Goal: Task Accomplishment & Management: Manage account settings

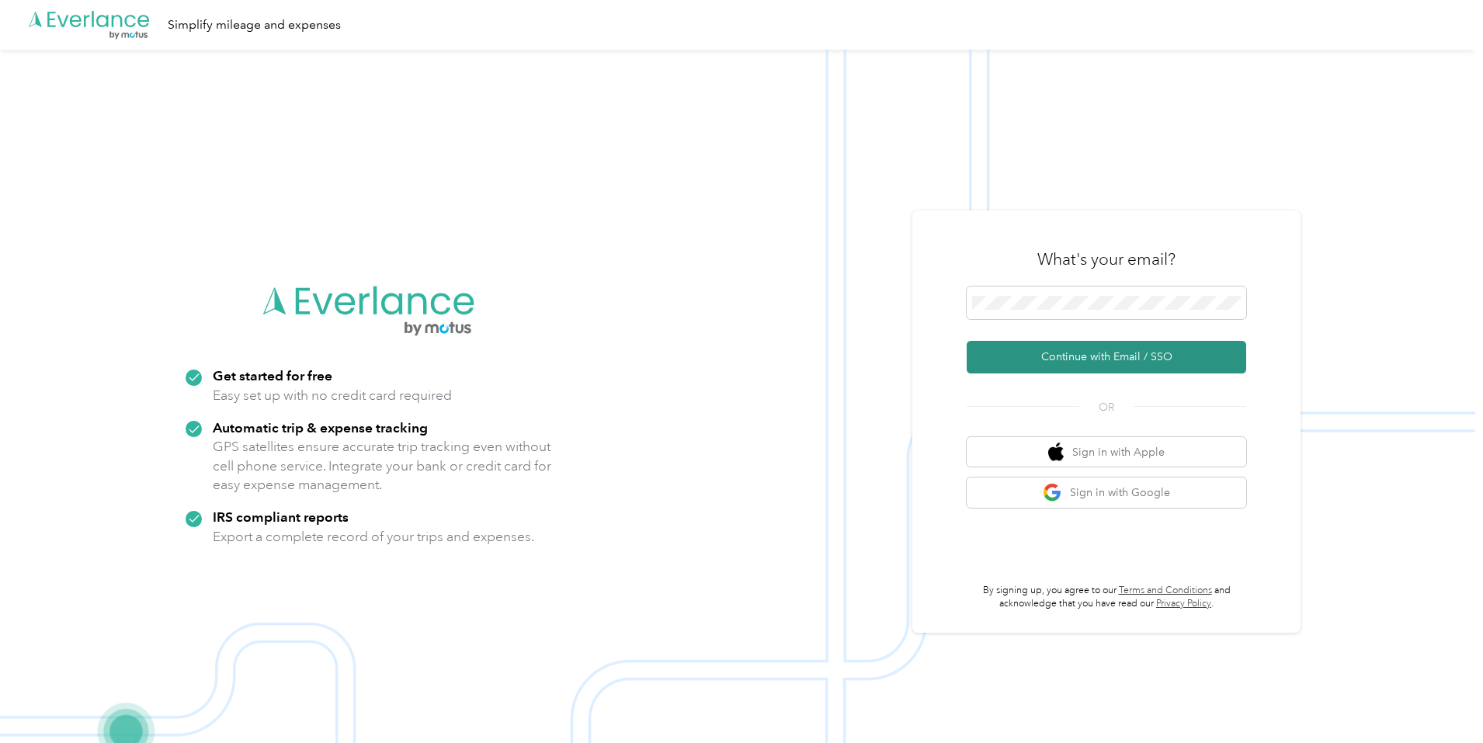
click at [1097, 357] on button "Continue with Email / SSO" at bounding box center [1107, 357] width 280 height 33
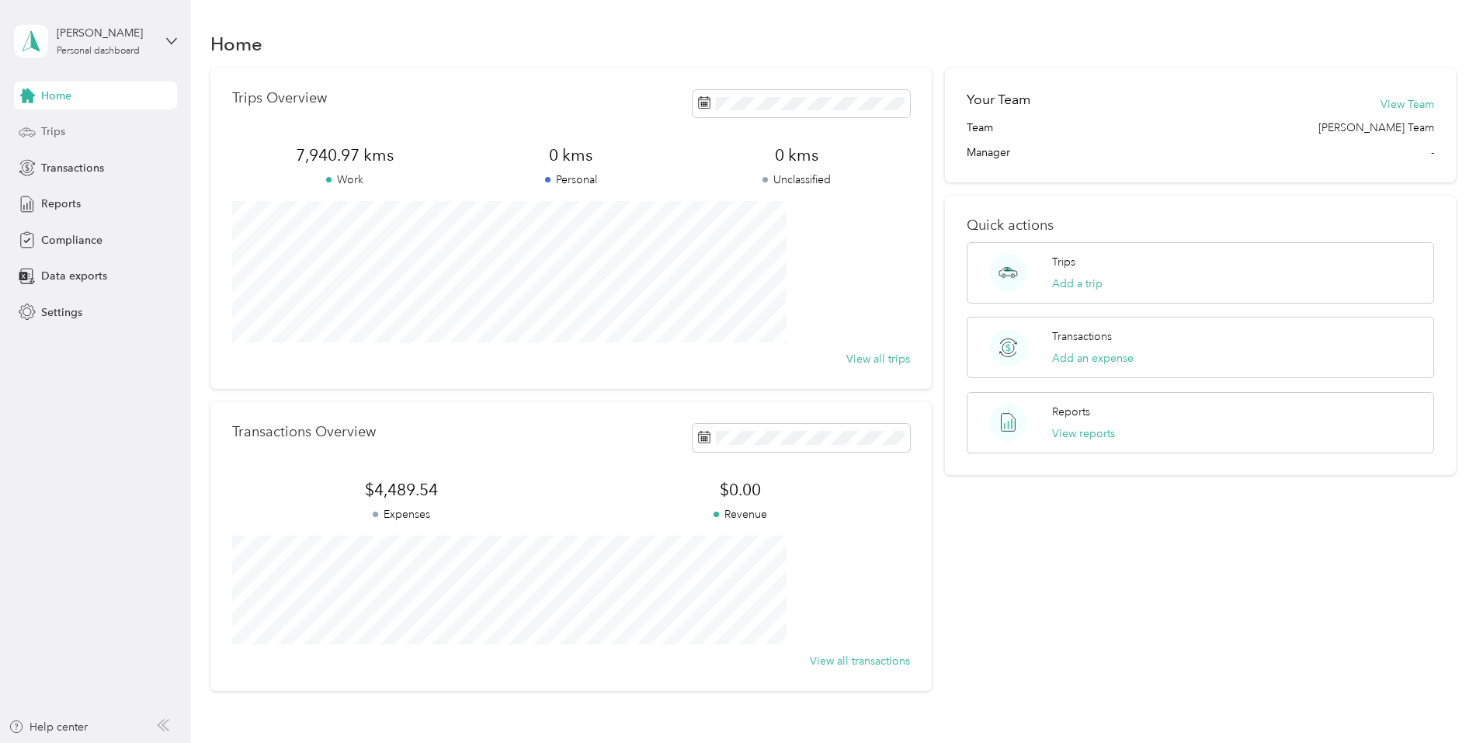
click at [57, 130] on span "Trips" at bounding box center [53, 131] width 24 height 16
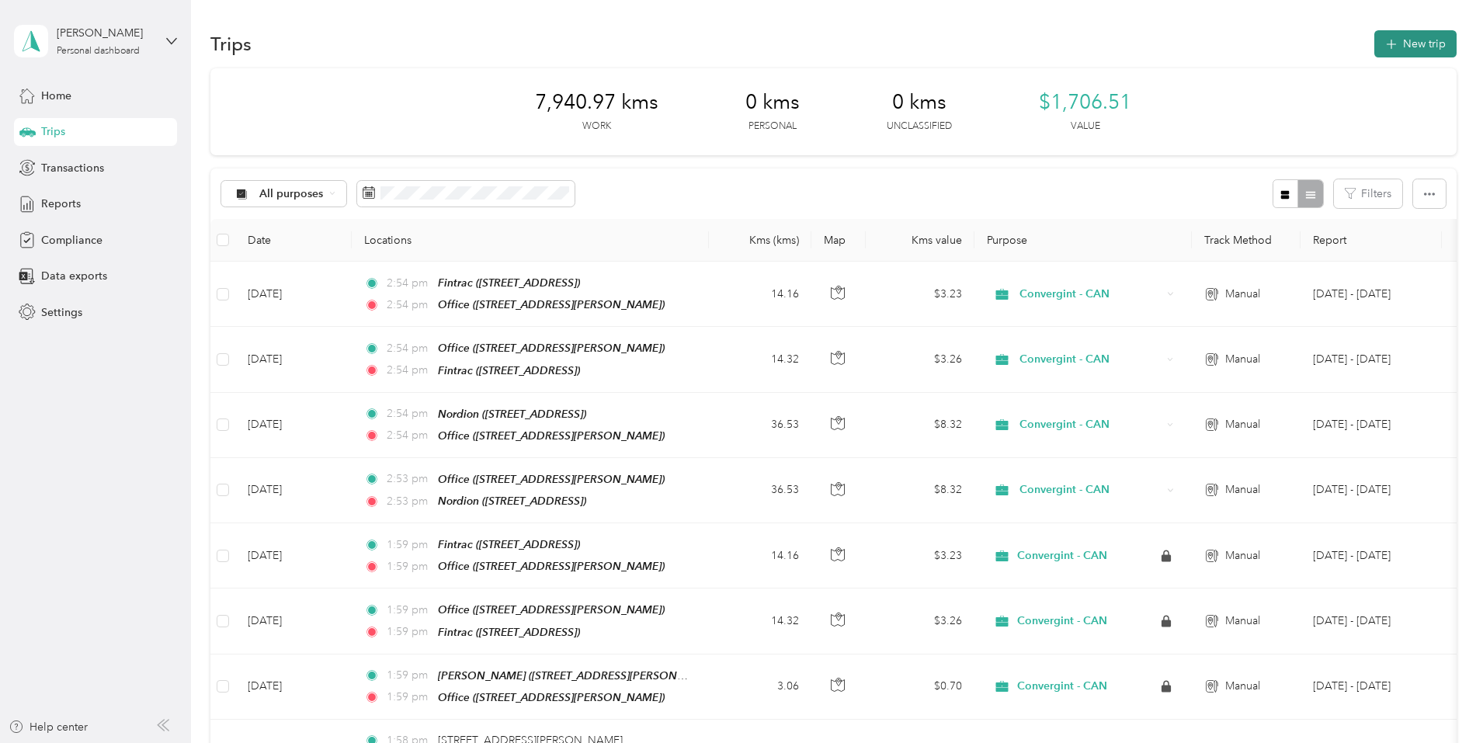
click at [1375, 41] on button "New trip" at bounding box center [1416, 43] width 82 height 27
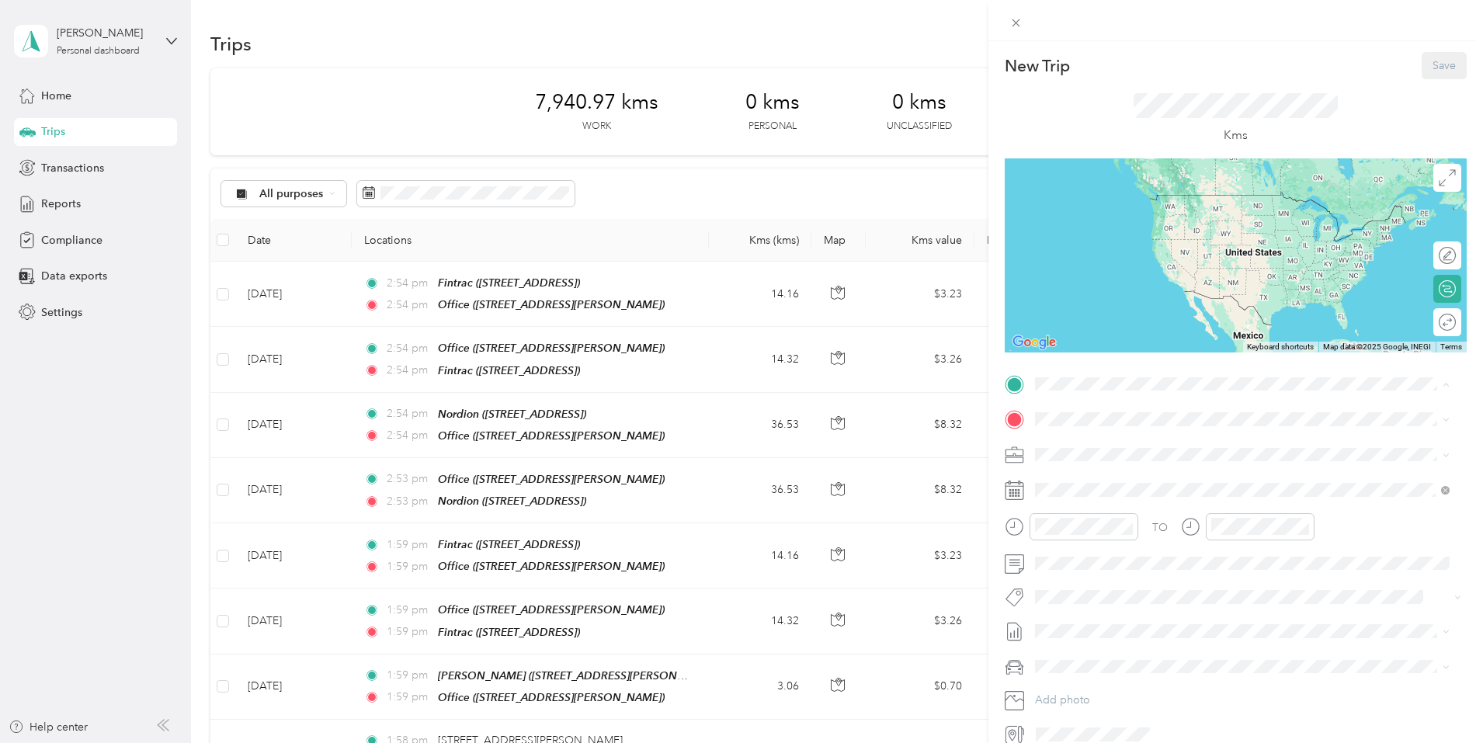
click at [1074, 501] on div "Office [STREET_ADDRESS][PERSON_NAME]" at bounding box center [1157, 504] width 185 height 33
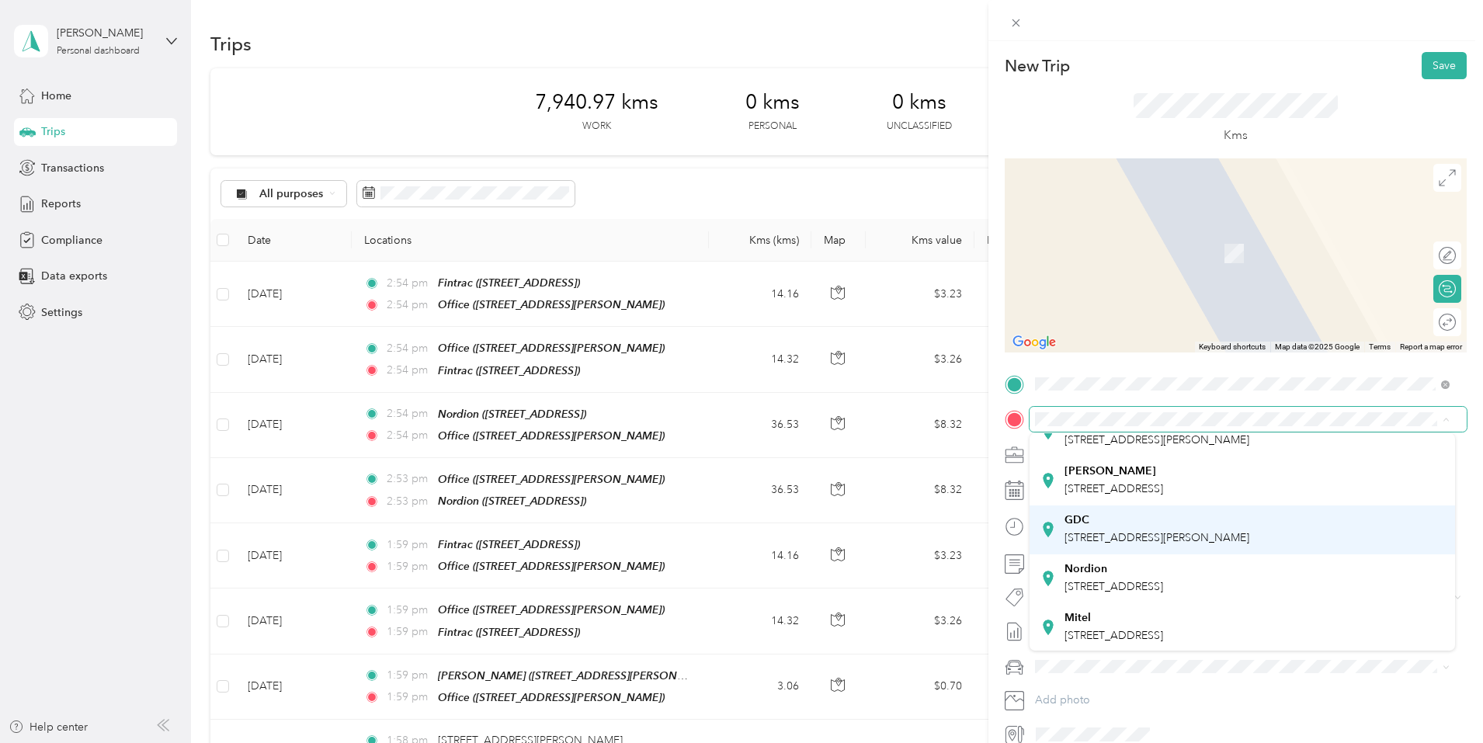
scroll to position [109, 0]
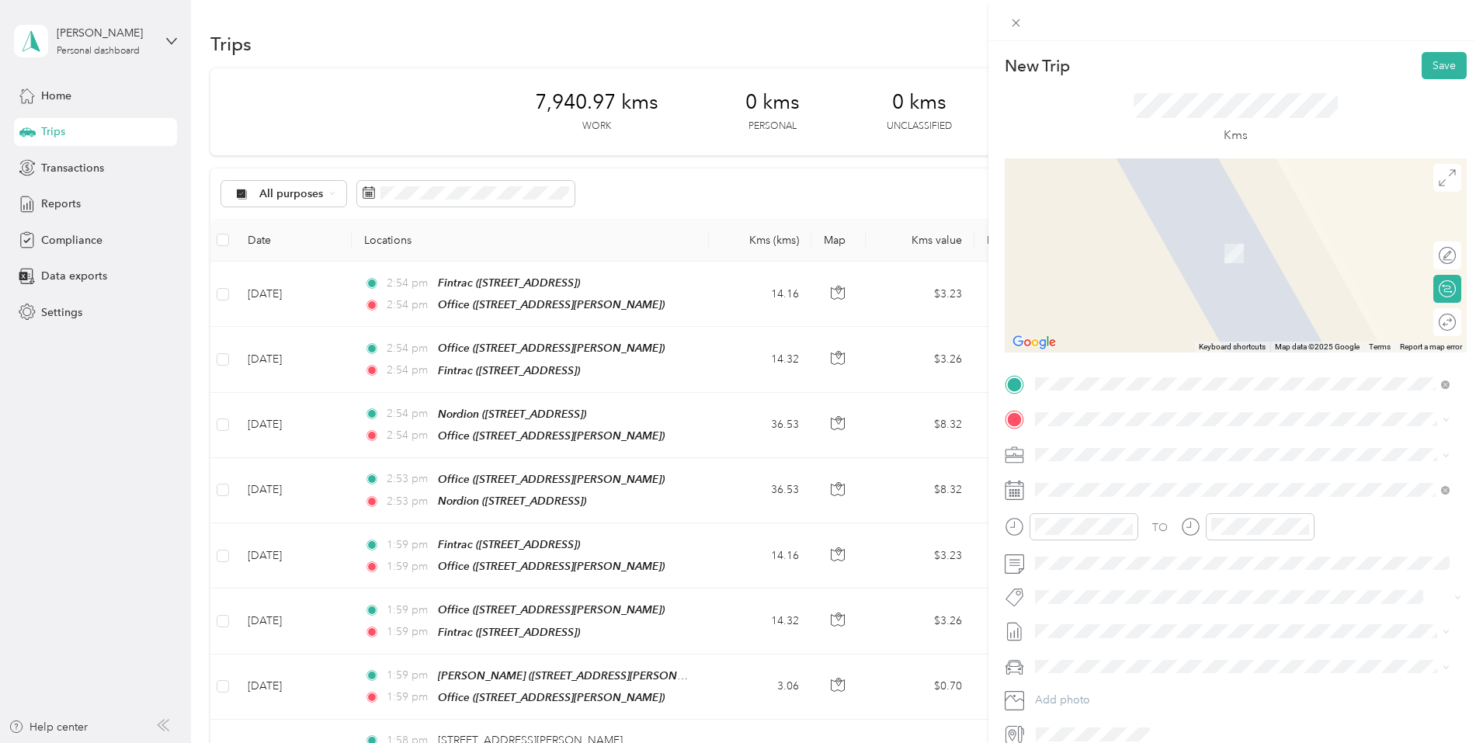
click at [1093, 617] on div "Mitel" at bounding box center [1114, 614] width 99 height 14
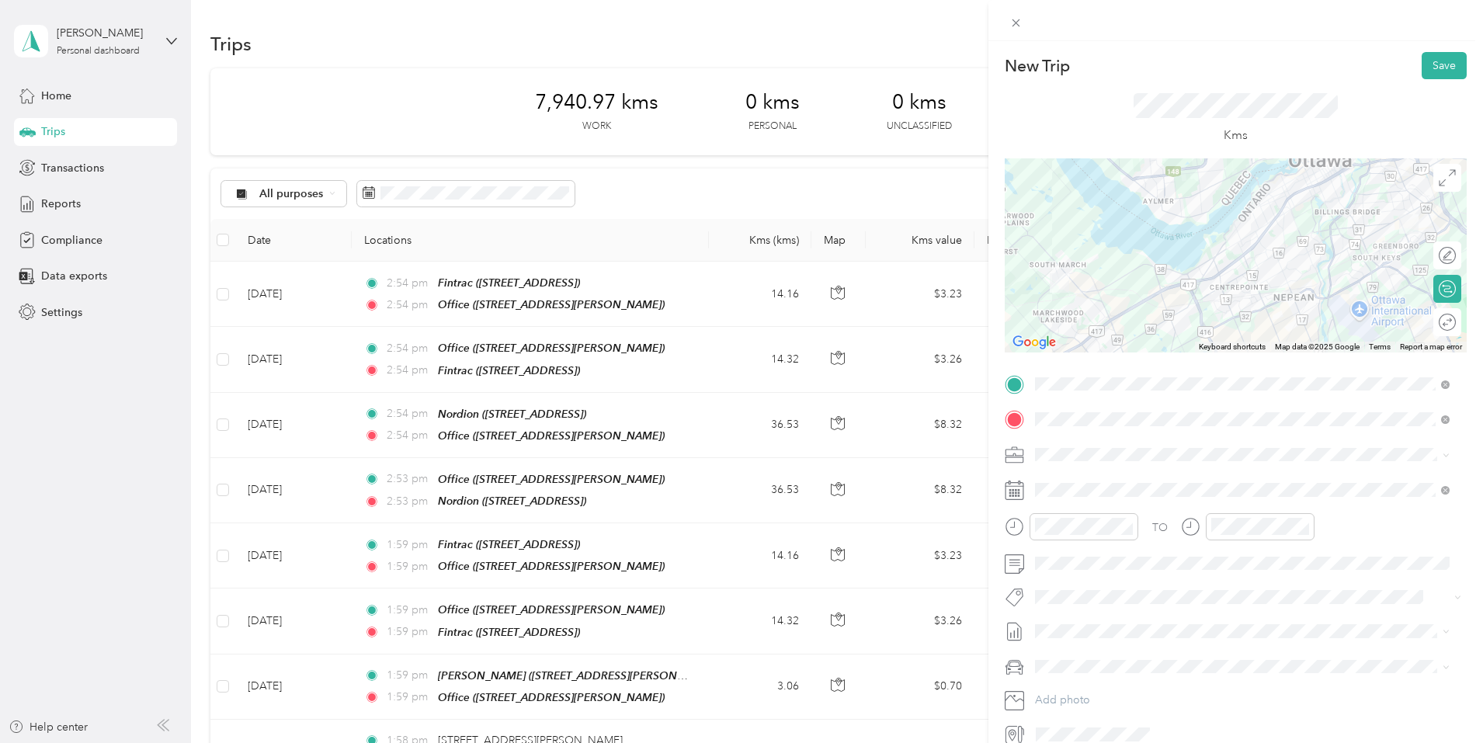
click at [1079, 688] on span "Mazda Mazda 3 GS" at bounding box center [1088, 689] width 94 height 13
click at [1430, 65] on button "Save" at bounding box center [1444, 65] width 45 height 27
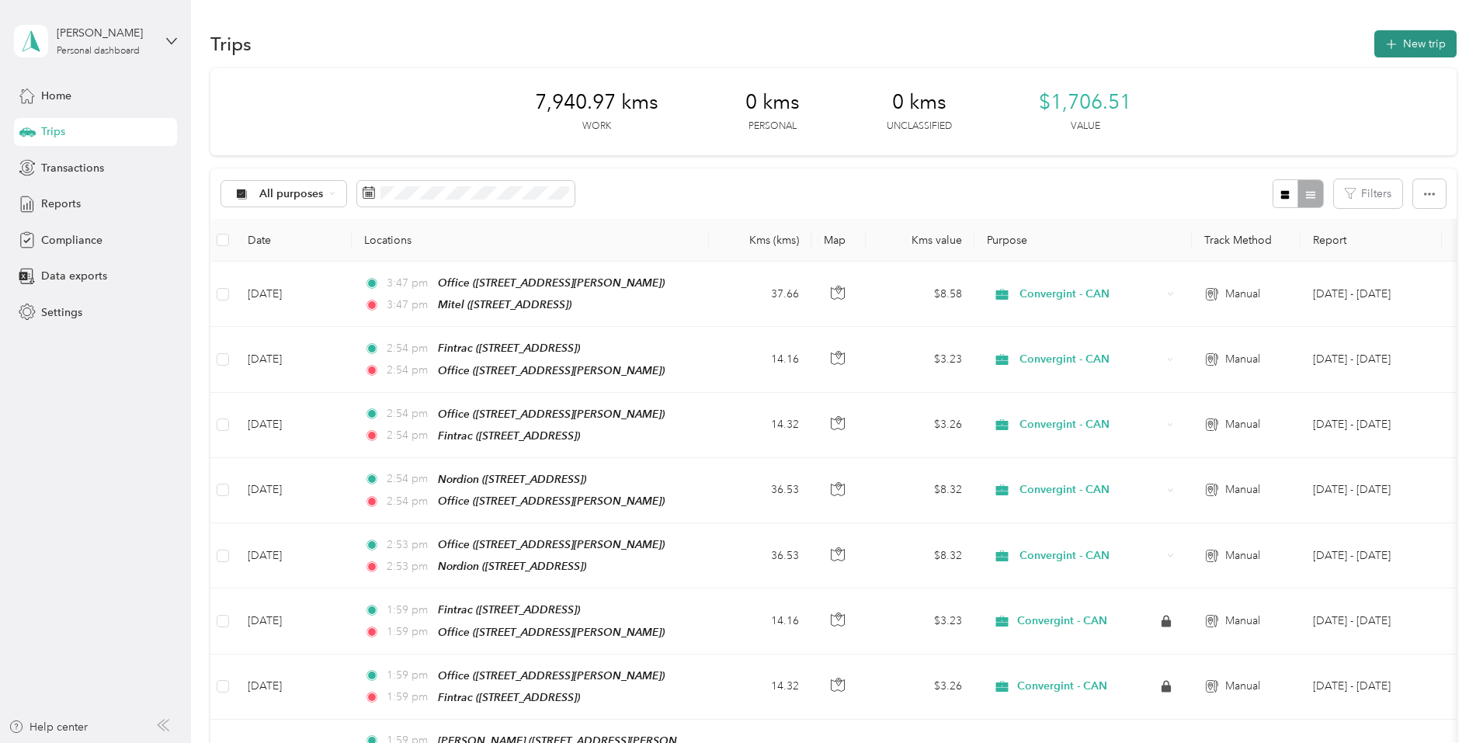
click at [1375, 52] on button "New trip" at bounding box center [1416, 43] width 82 height 27
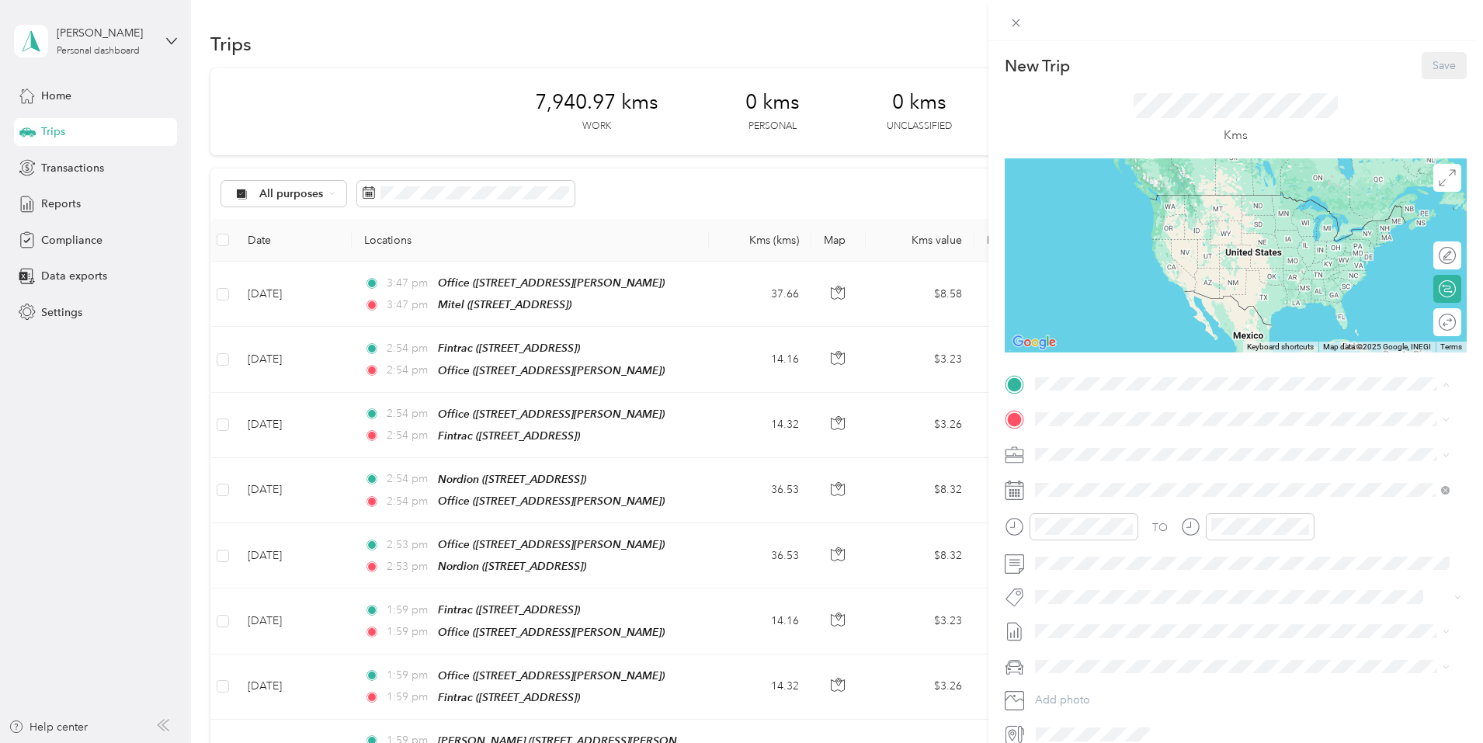
click at [1104, 575] on div "Mitel" at bounding box center [1114, 582] width 99 height 14
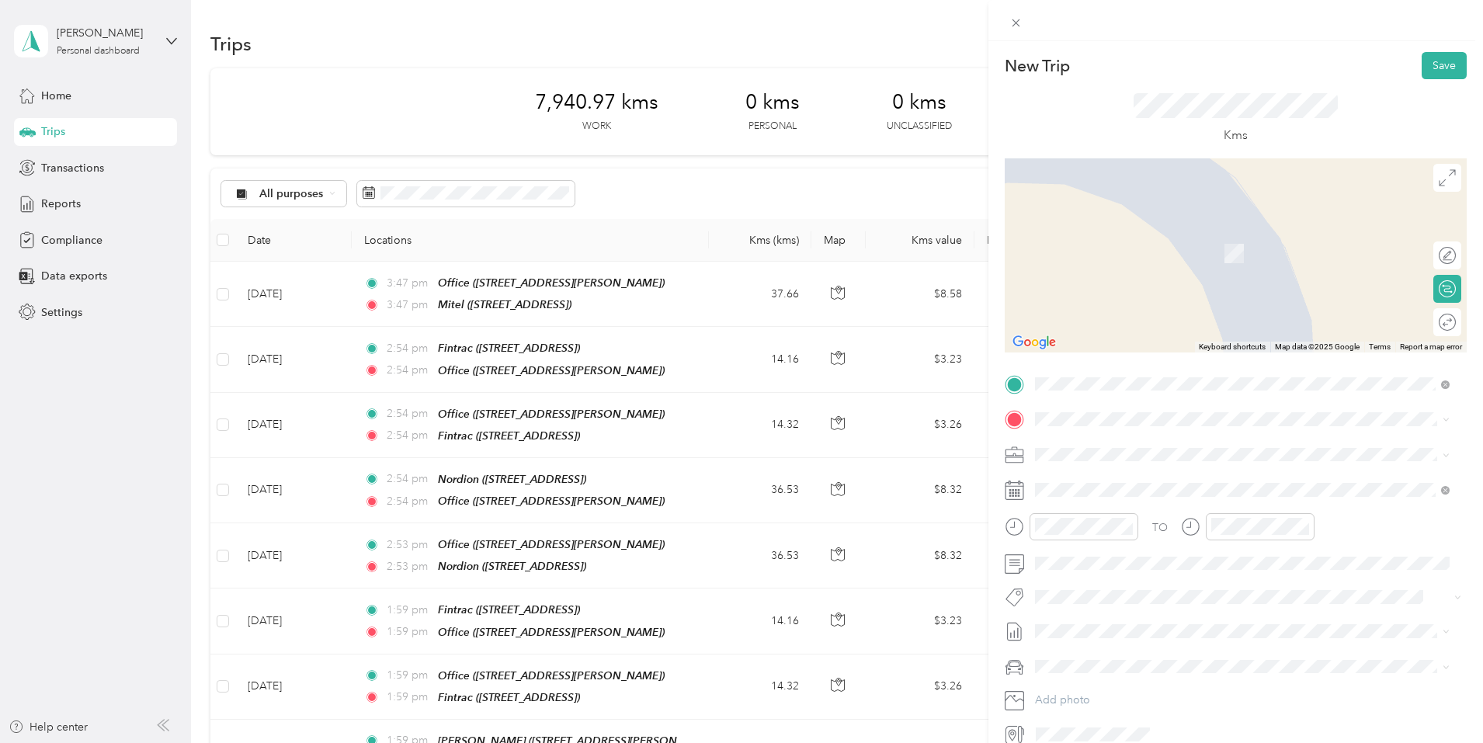
click at [1101, 541] on span "[STREET_ADDRESS][PERSON_NAME]" at bounding box center [1157, 545] width 185 height 13
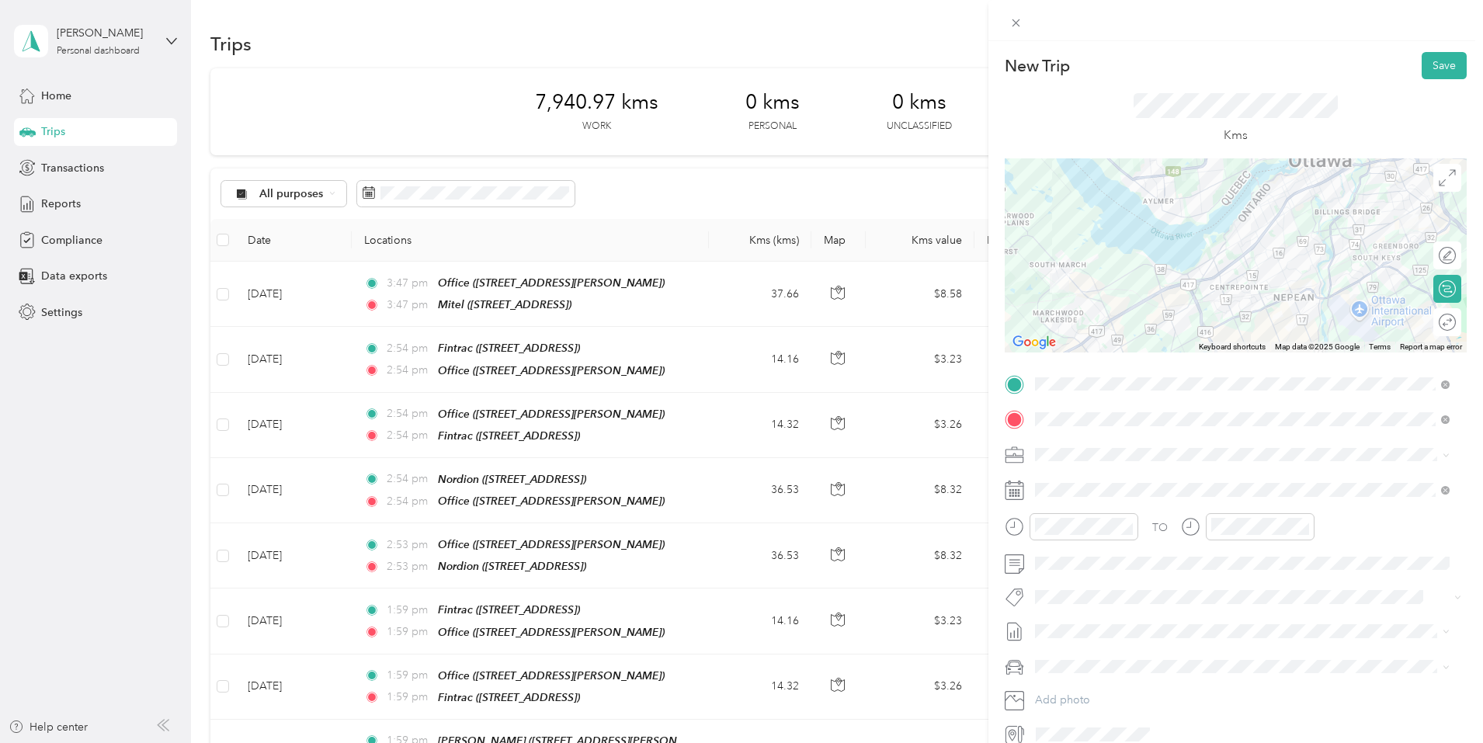
click at [1075, 694] on li "Mazda Mazda 3 GS" at bounding box center [1243, 688] width 426 height 27
click at [1426, 61] on button "Save" at bounding box center [1444, 65] width 45 height 27
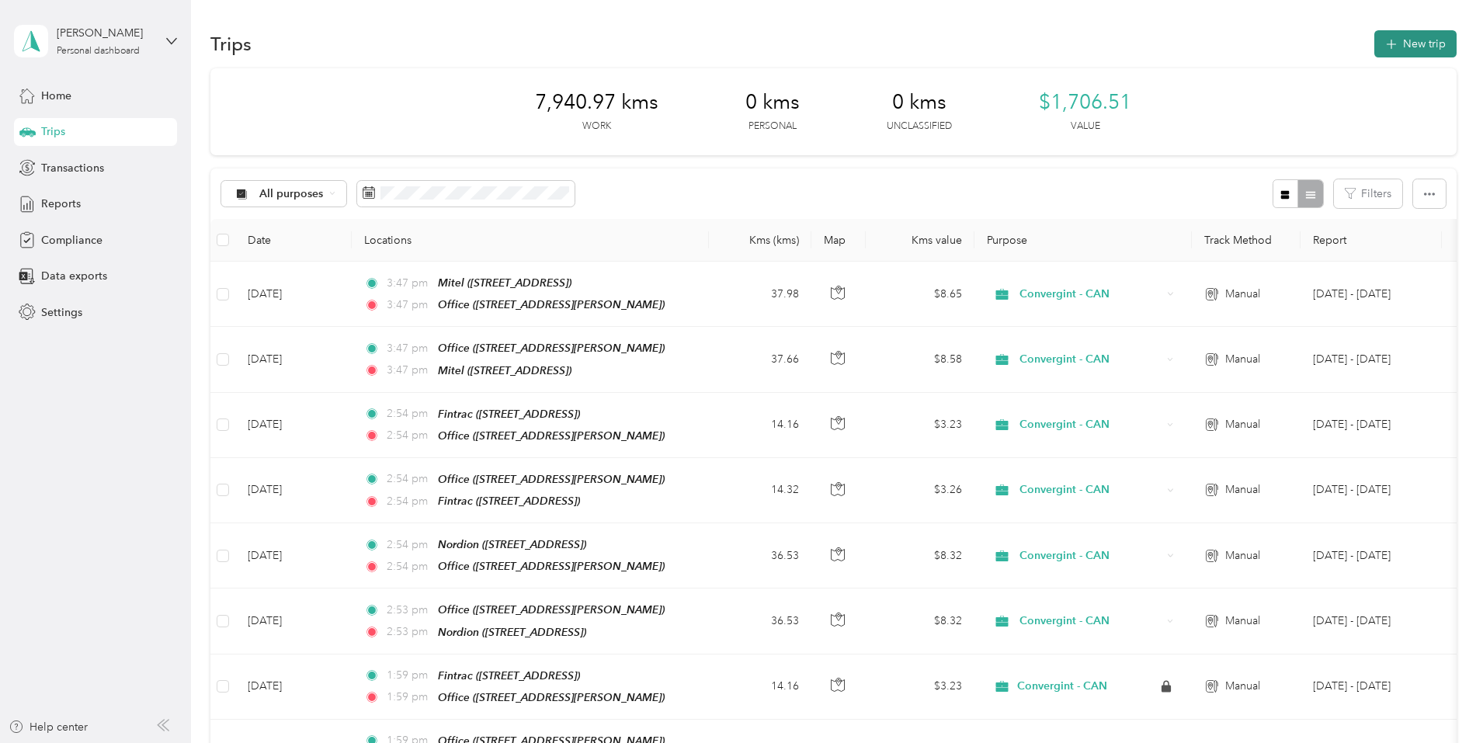
click at [1375, 46] on button "New trip" at bounding box center [1416, 43] width 82 height 27
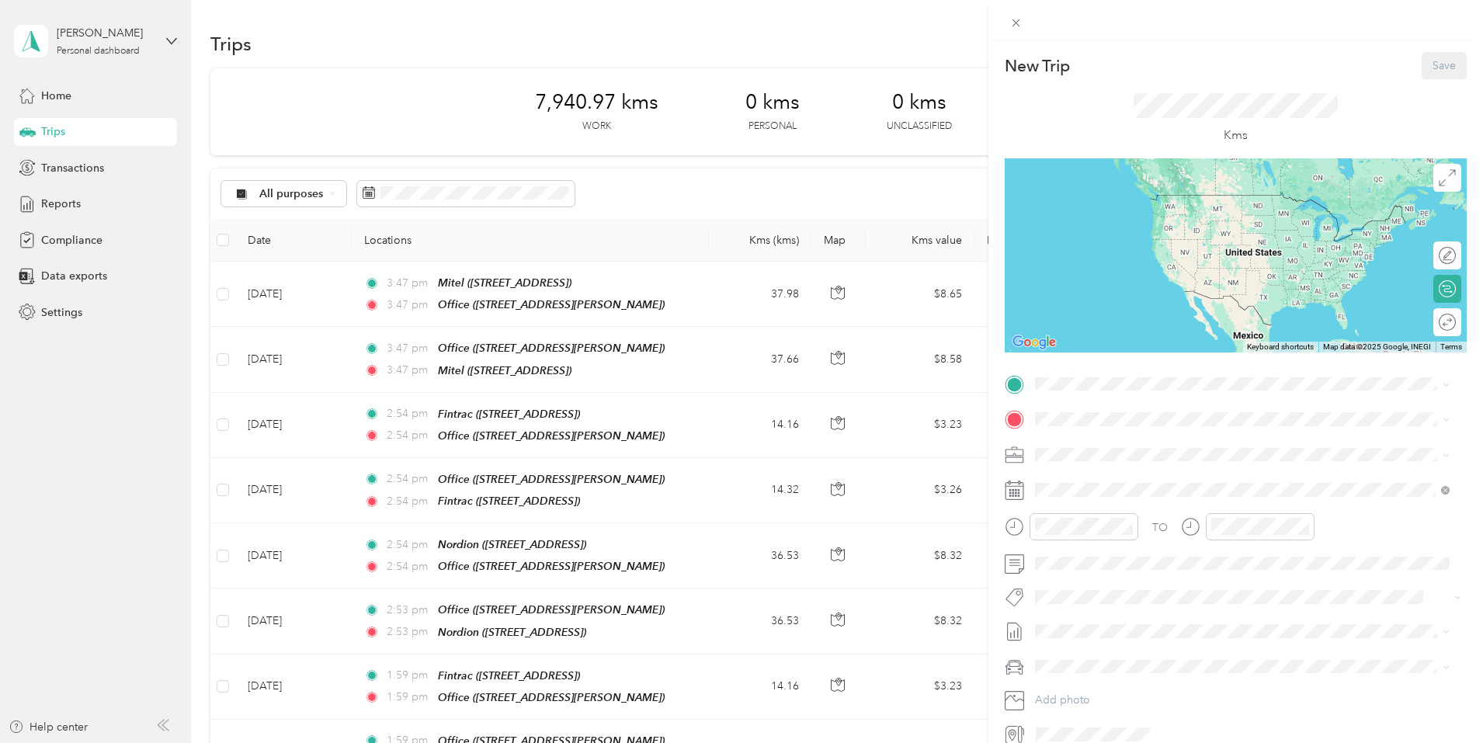
click at [1085, 497] on div "Office [STREET_ADDRESS][PERSON_NAME]" at bounding box center [1157, 501] width 185 height 33
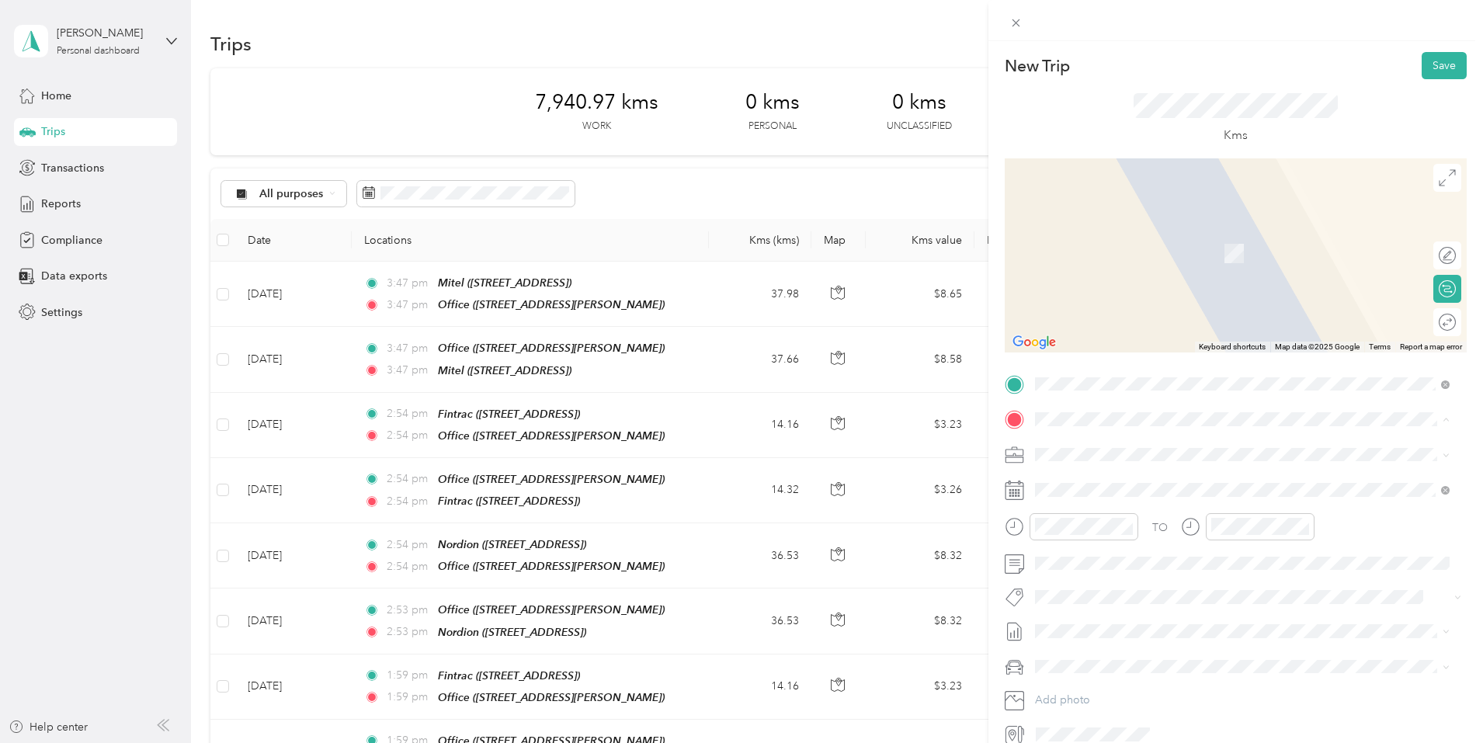
click at [1078, 484] on div "Fintrac [STREET_ADDRESS]" at bounding box center [1114, 490] width 99 height 33
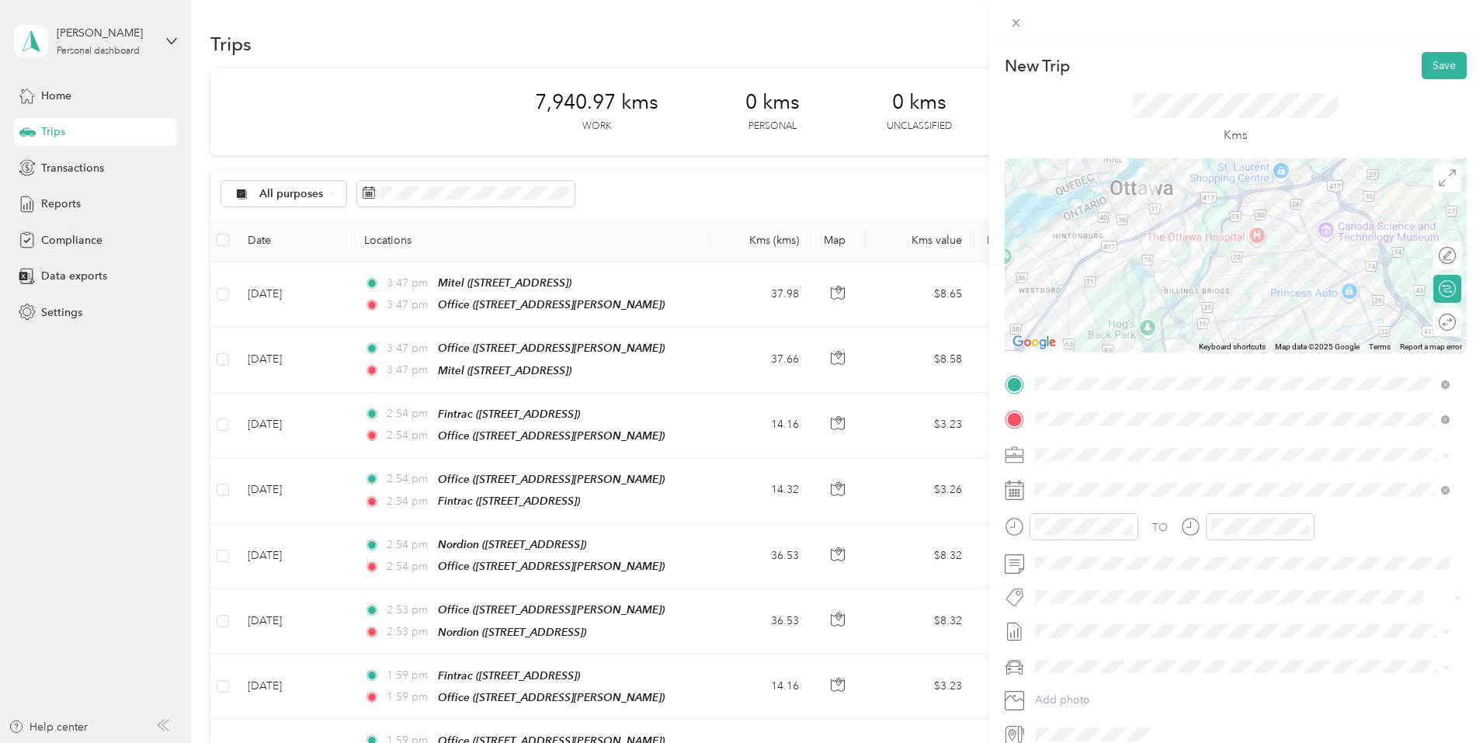
click at [1088, 692] on span "Mazda Mazda 3 GS" at bounding box center [1088, 686] width 94 height 13
click at [1435, 67] on button "Save" at bounding box center [1444, 65] width 45 height 27
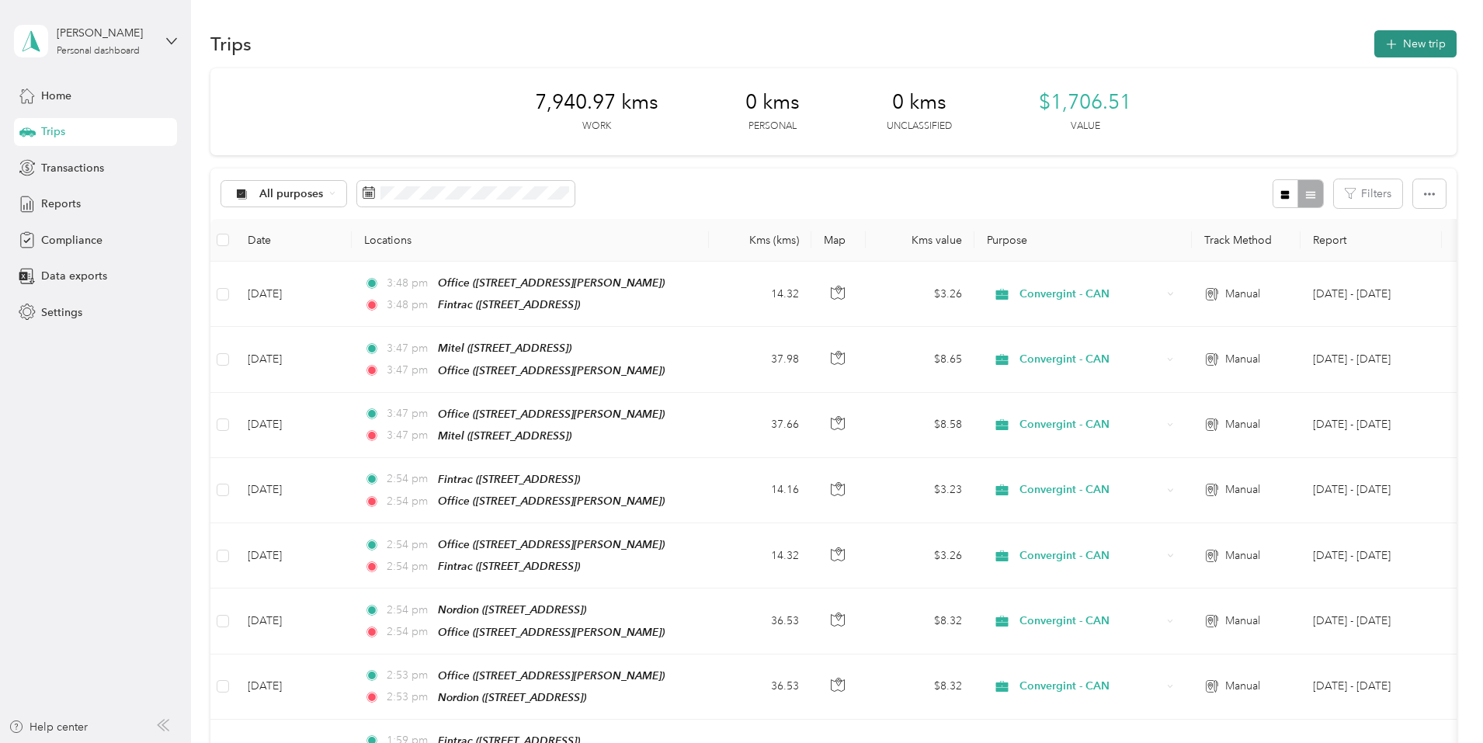
click at [1375, 37] on button "New trip" at bounding box center [1416, 43] width 82 height 27
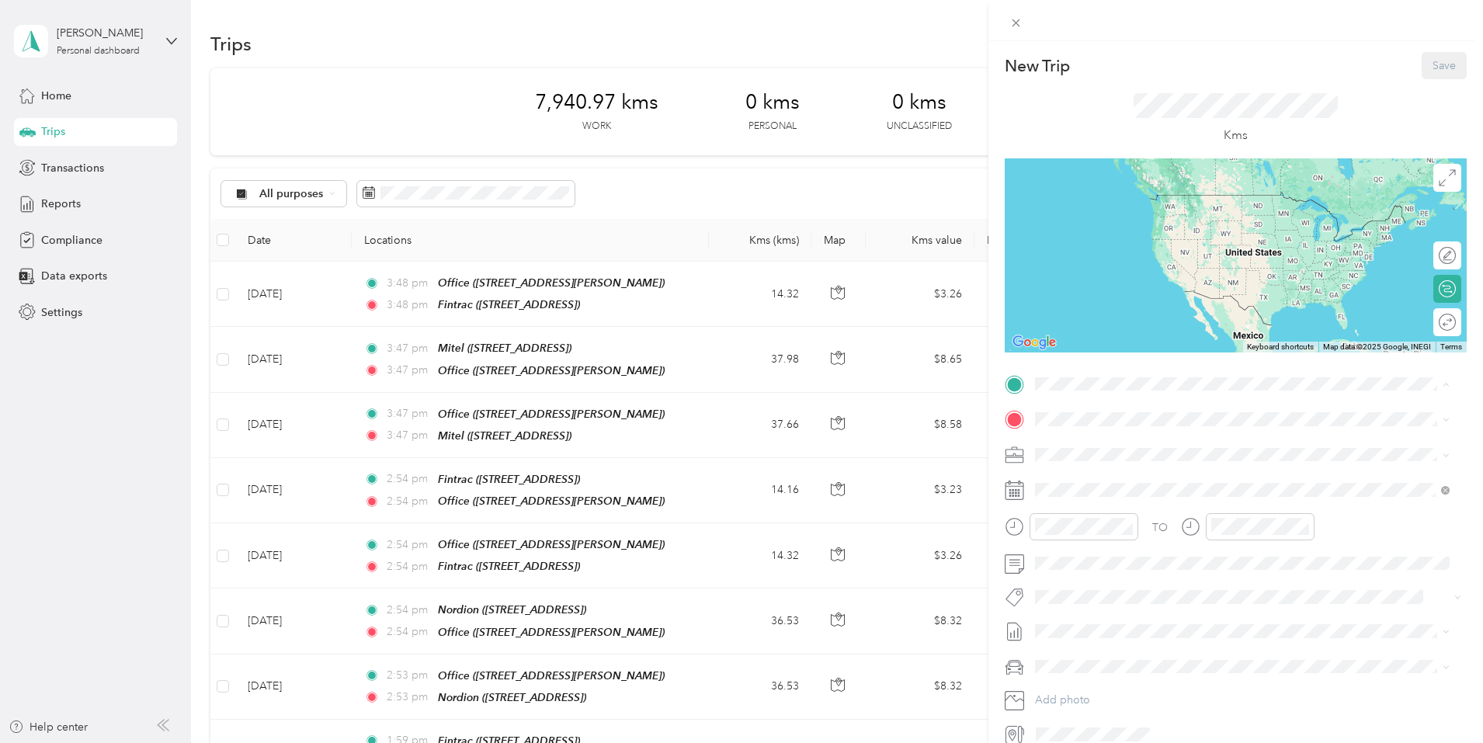
click at [1093, 449] on strong "Fintrac" at bounding box center [1082, 446] width 35 height 14
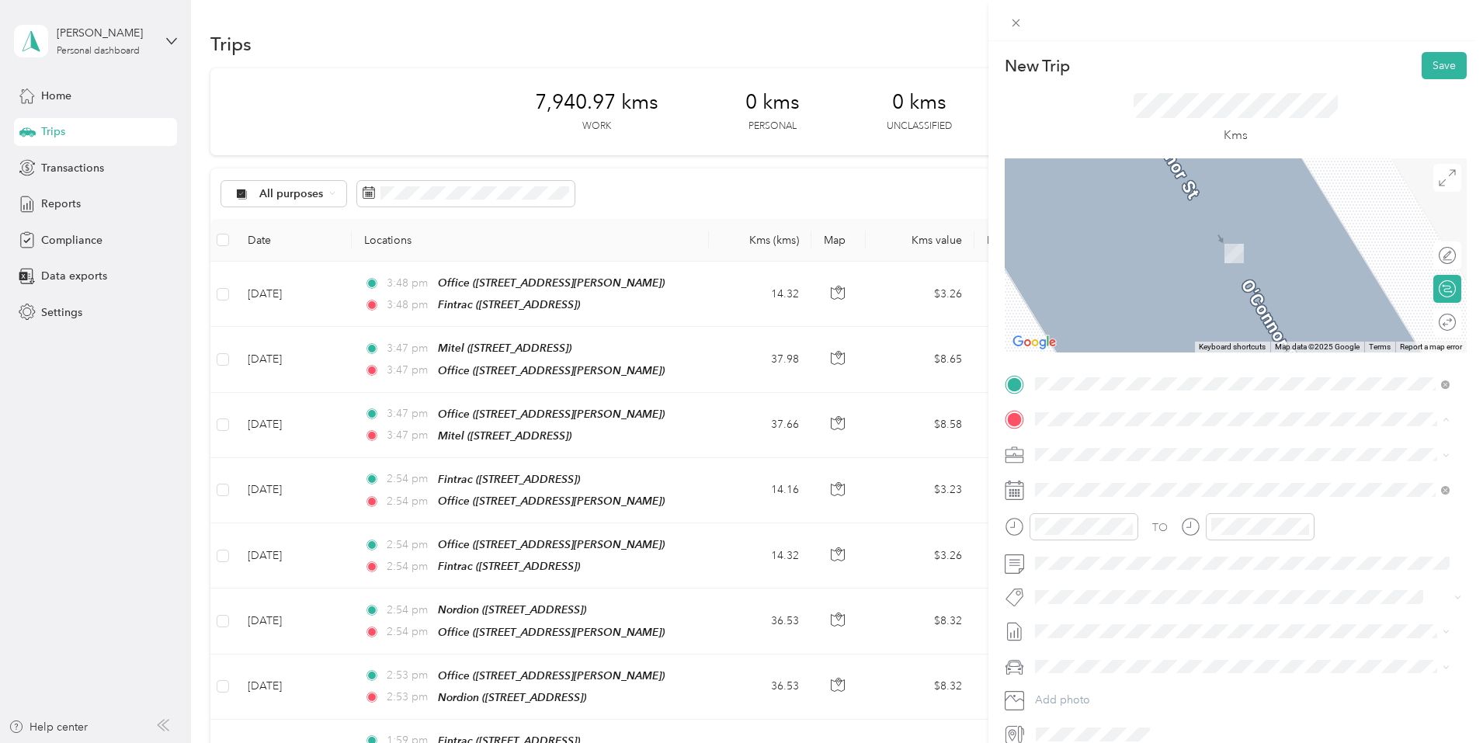
click at [1076, 531] on div "Office [STREET_ADDRESS][PERSON_NAME]" at bounding box center [1157, 539] width 185 height 33
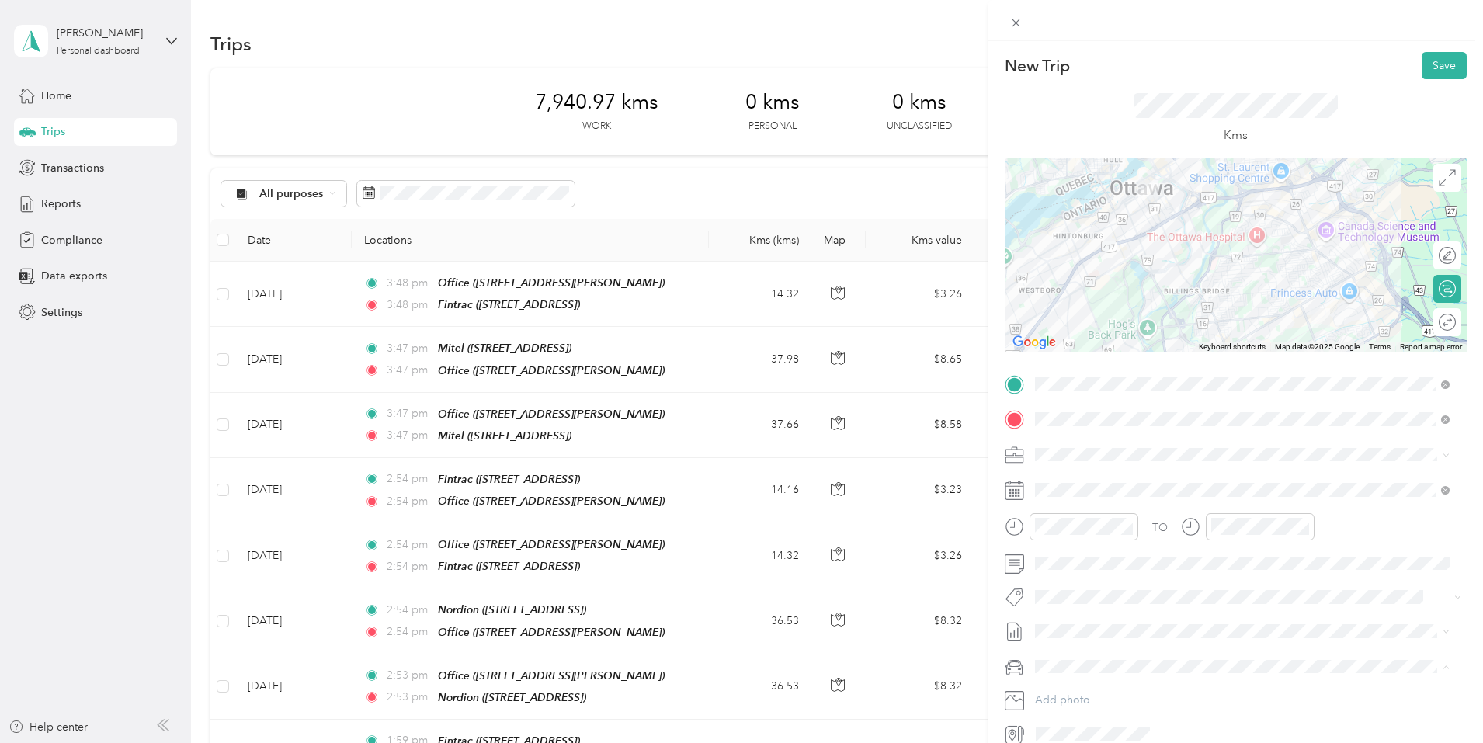
click at [1073, 692] on span "Mazda Mazda 3 GS" at bounding box center [1088, 693] width 94 height 13
click at [1436, 63] on button "Save" at bounding box center [1444, 65] width 45 height 27
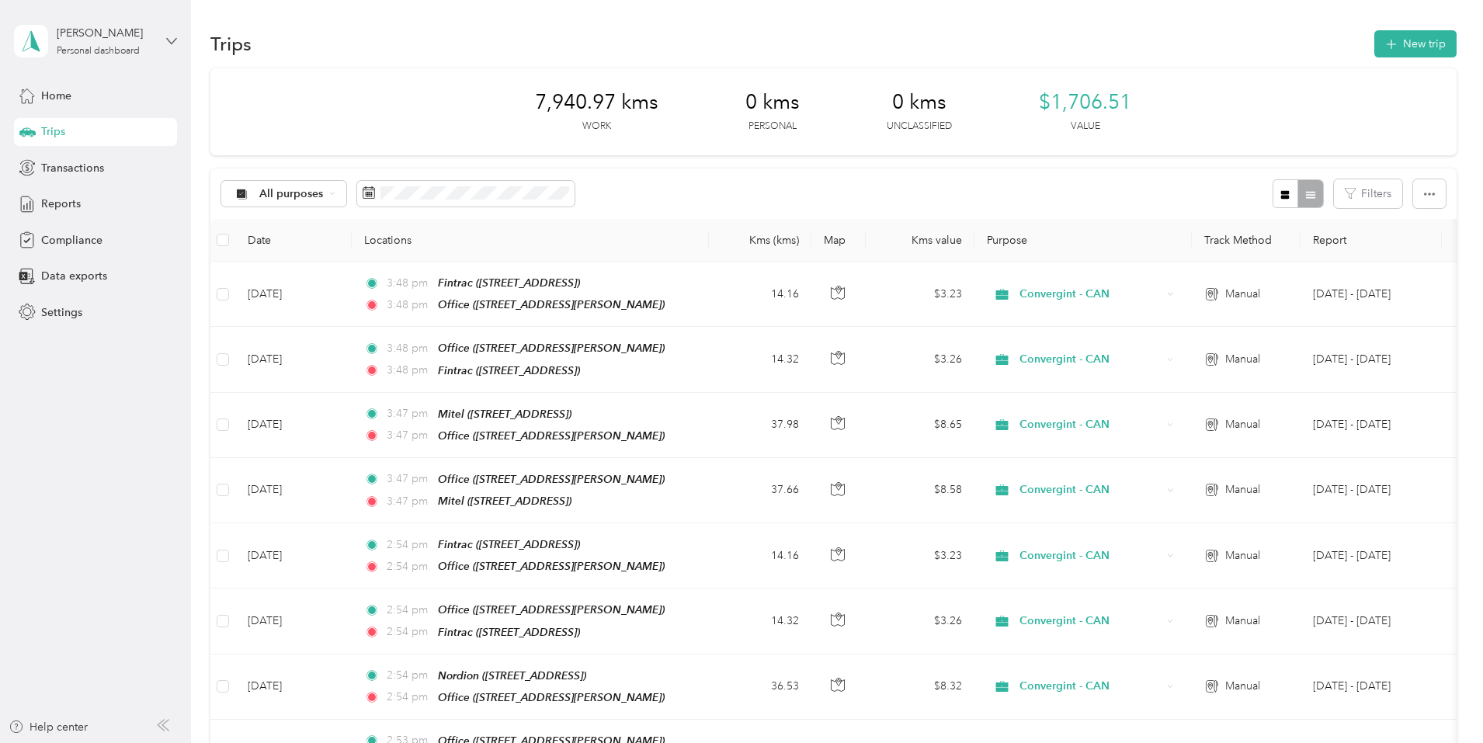
click at [169, 40] on icon at bounding box center [171, 41] width 11 height 11
click at [68, 131] on div "Log out" at bounding box center [265, 127] width 481 height 27
